Goal: Task Accomplishment & Management: Use online tool/utility

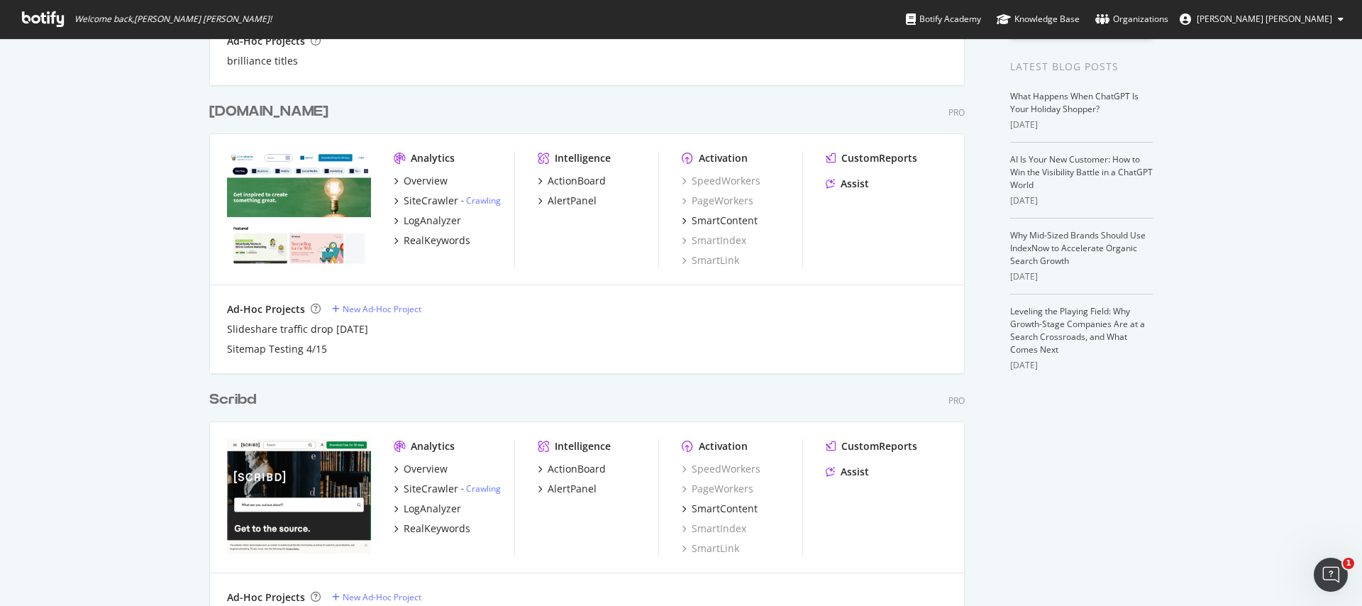
scroll to position [312, 0]
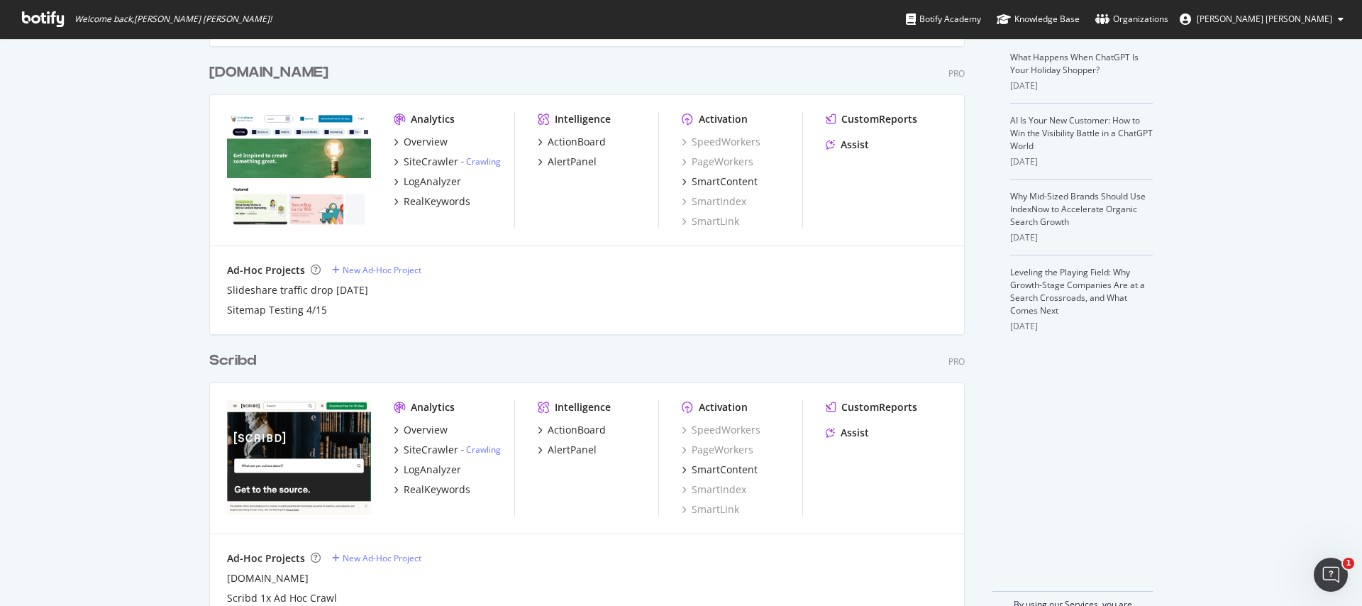
click at [294, 62] on div "[DOMAIN_NAME]" at bounding box center [268, 72] width 119 height 21
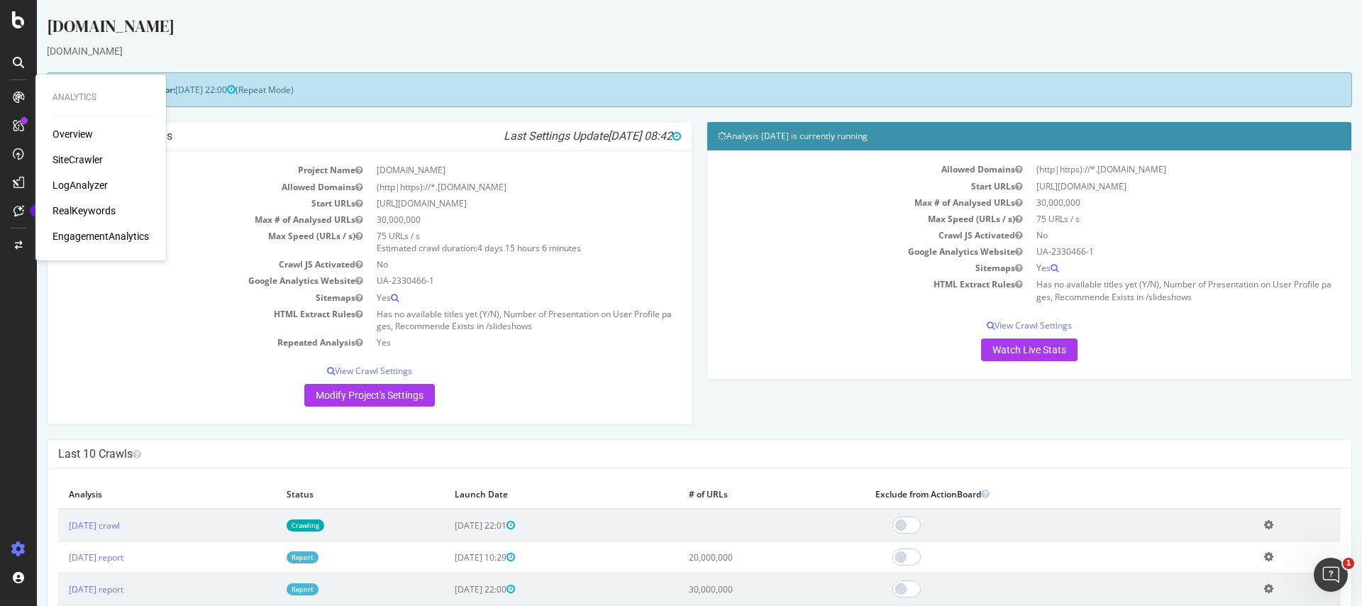
click at [731, 35] on div "[DOMAIN_NAME]" at bounding box center [700, 29] width 1306 height 30
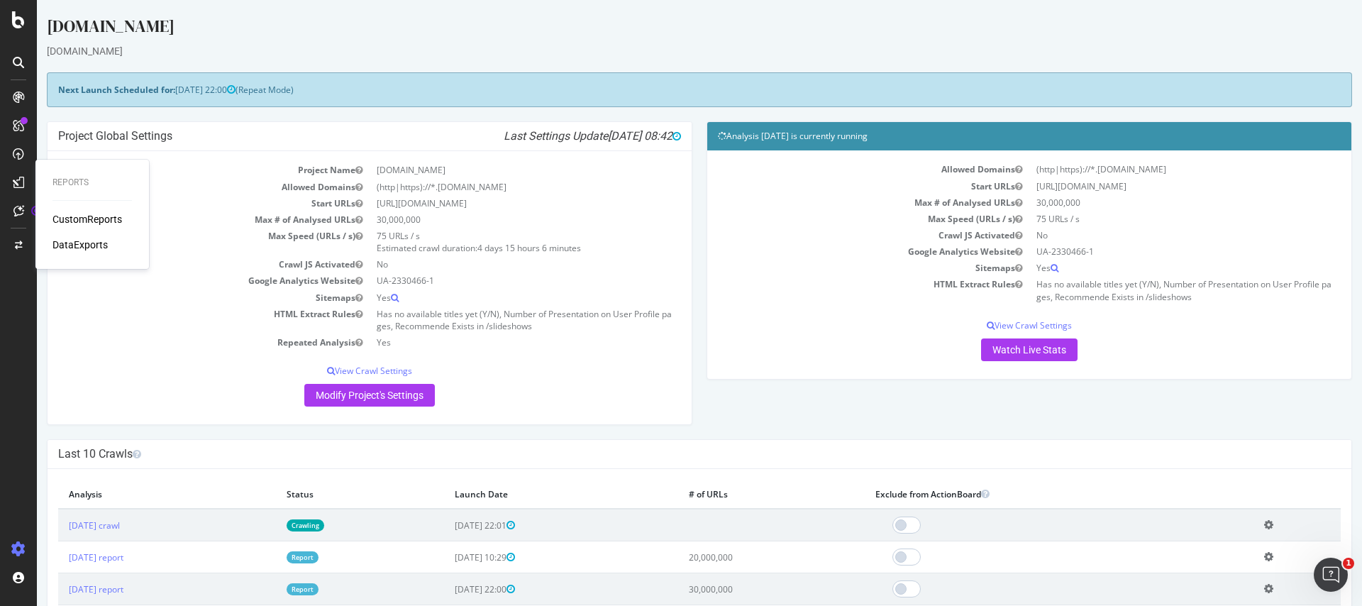
click at [62, 215] on div "CustomReports" at bounding box center [88, 219] width 70 height 14
